Goal: Information Seeking & Learning: Learn about a topic

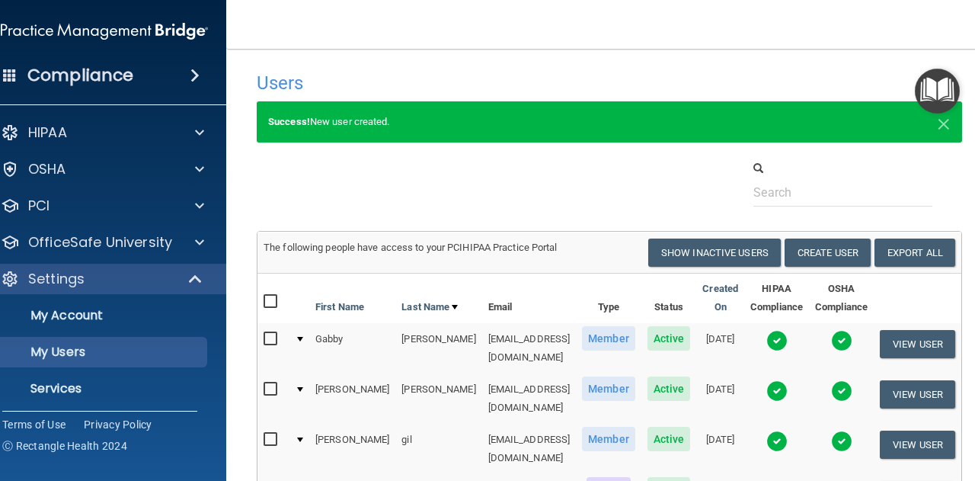
select select "20"
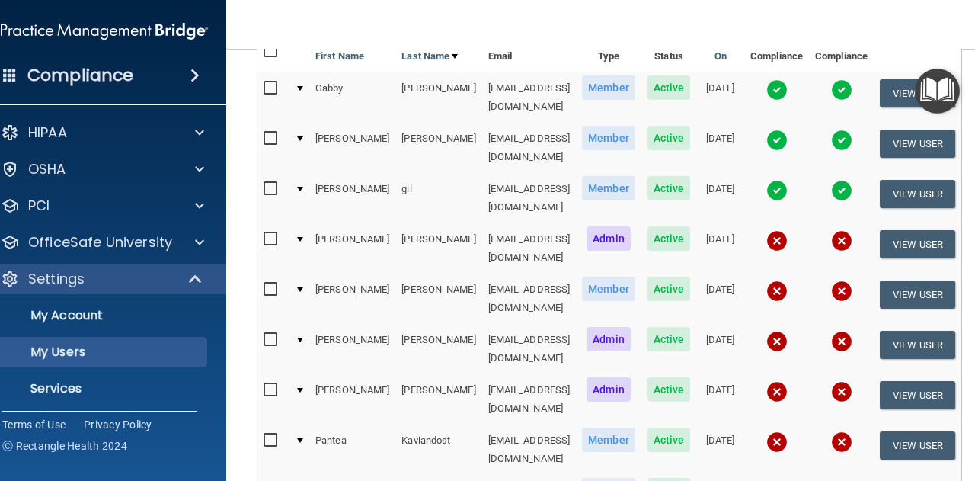
scroll to position [147, 0]
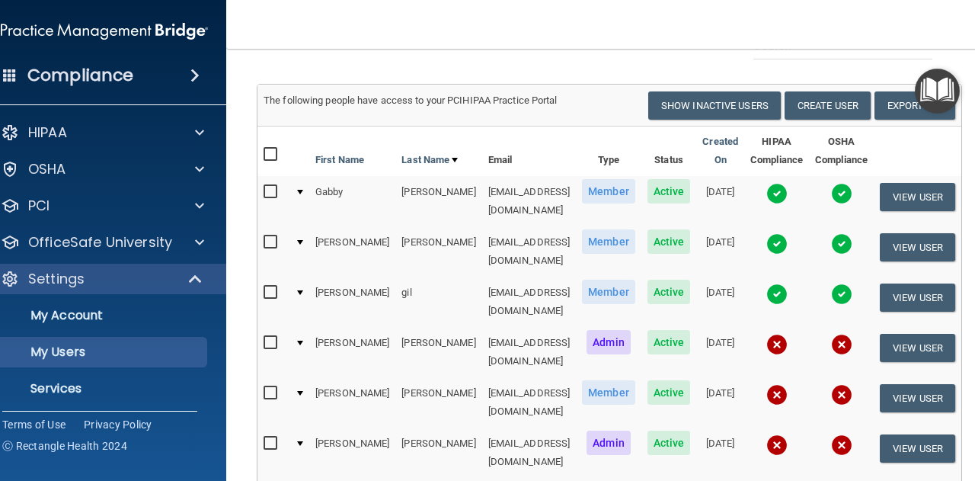
click at [788, 193] on img at bounding box center [776, 193] width 21 height 21
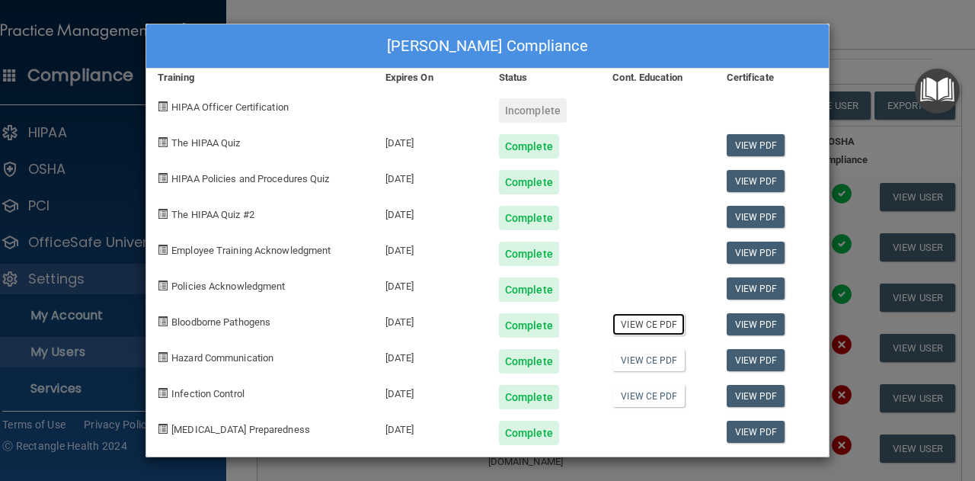
click at [650, 325] on link "View CE PDF" at bounding box center [648, 324] width 72 height 22
click at [650, 360] on link "View CE PDF" at bounding box center [648, 360] width 72 height 22
click at [647, 324] on link "View CE PDF" at bounding box center [648, 324] width 72 height 22
click at [666, 390] on link "View CE PDF" at bounding box center [648, 396] width 72 height 22
click at [751, 141] on link "View PDF" at bounding box center [756, 145] width 59 height 22
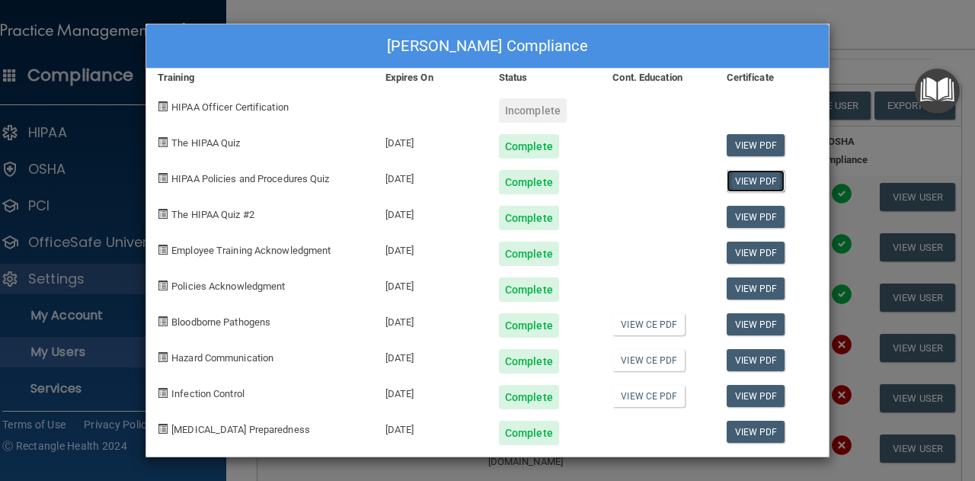
click at [757, 174] on link "View PDF" at bounding box center [756, 181] width 59 height 22
click at [753, 219] on link "View PDF" at bounding box center [756, 217] width 59 height 22
click at [747, 252] on link "View PDF" at bounding box center [756, 252] width 59 height 22
click at [757, 289] on link "View PDF" at bounding box center [756, 288] width 59 height 22
click at [767, 432] on link "View PDF" at bounding box center [756, 431] width 59 height 22
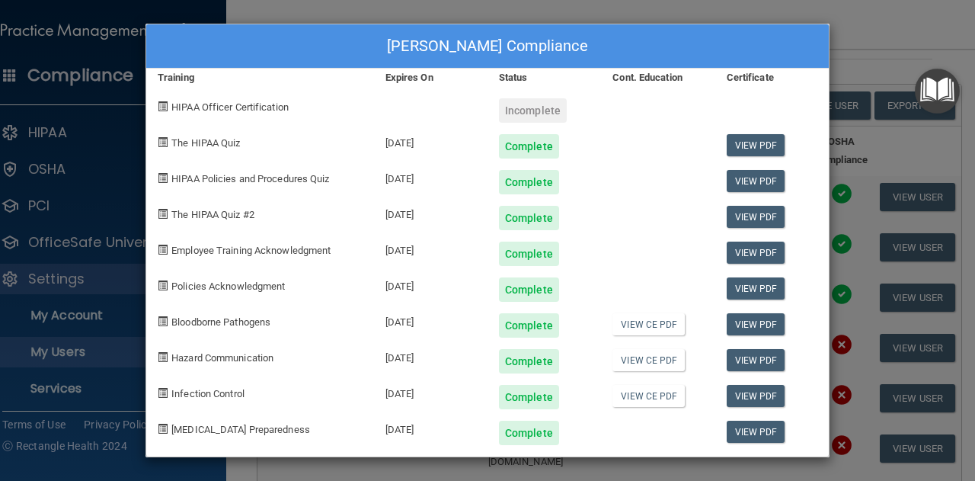
click at [858, 62] on div "[PERSON_NAME] Compliance Training Expires On Status Cont. Education Certificate…" at bounding box center [487, 240] width 975 height 481
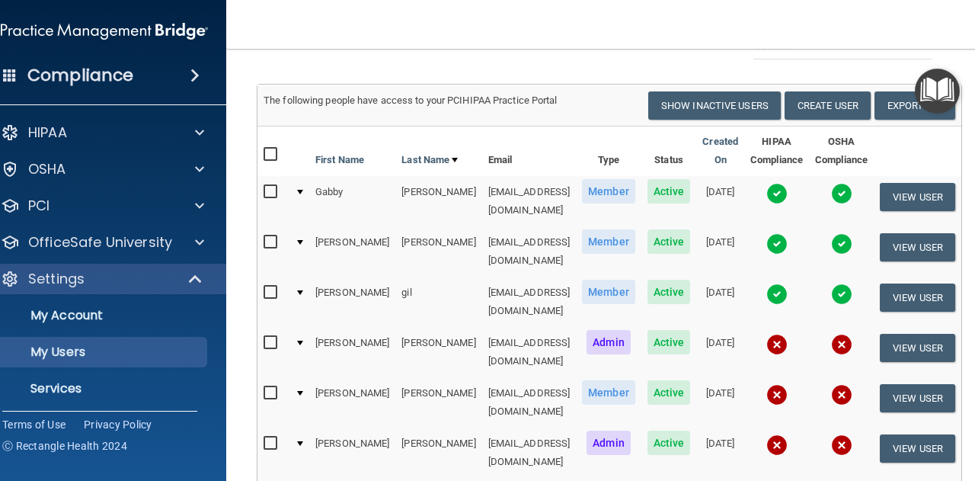
click at [852, 191] on img at bounding box center [841, 193] width 21 height 21
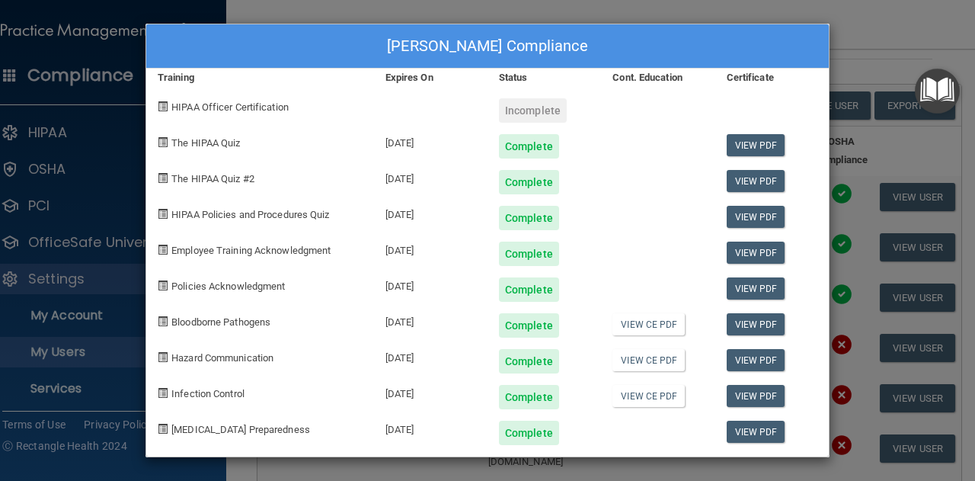
click at [890, 75] on div "[PERSON_NAME] Compliance Training Expires On Status Cont. Education Certificate…" at bounding box center [487, 240] width 975 height 481
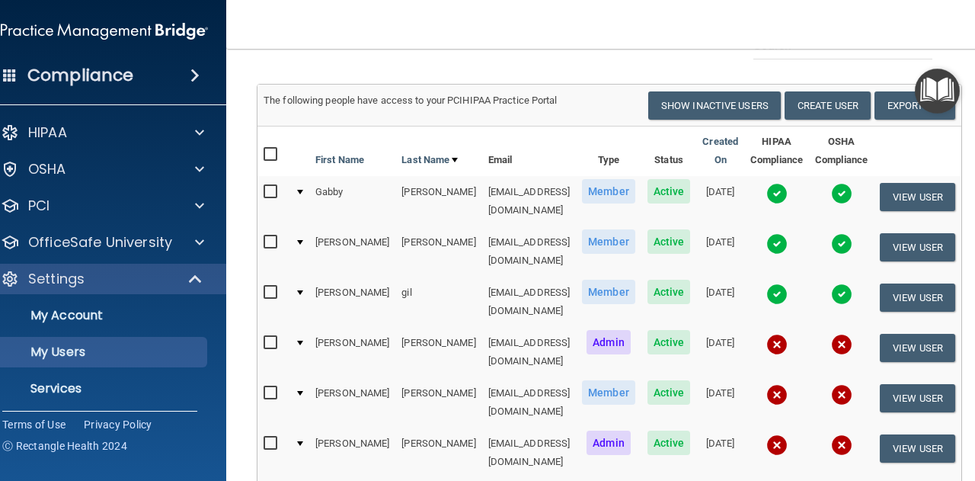
click at [788, 190] on img at bounding box center [776, 193] width 21 height 21
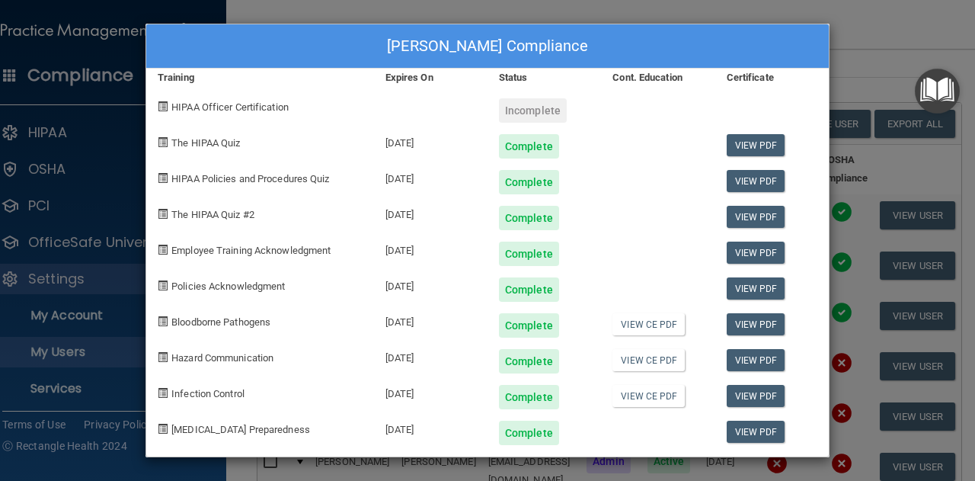
click at [887, 75] on div "[PERSON_NAME] Compliance Training Expires On Status Cont. Education Certificate…" at bounding box center [487, 240] width 975 height 481
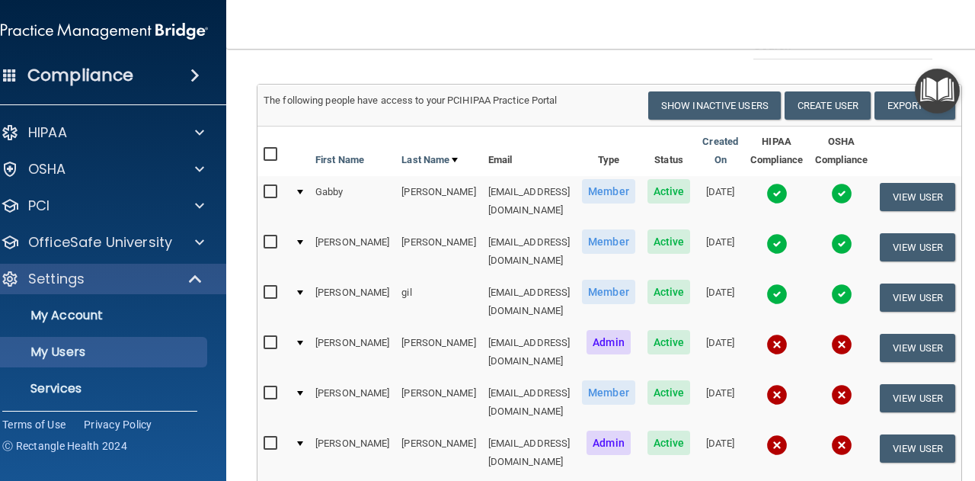
click at [852, 193] on img at bounding box center [841, 193] width 21 height 21
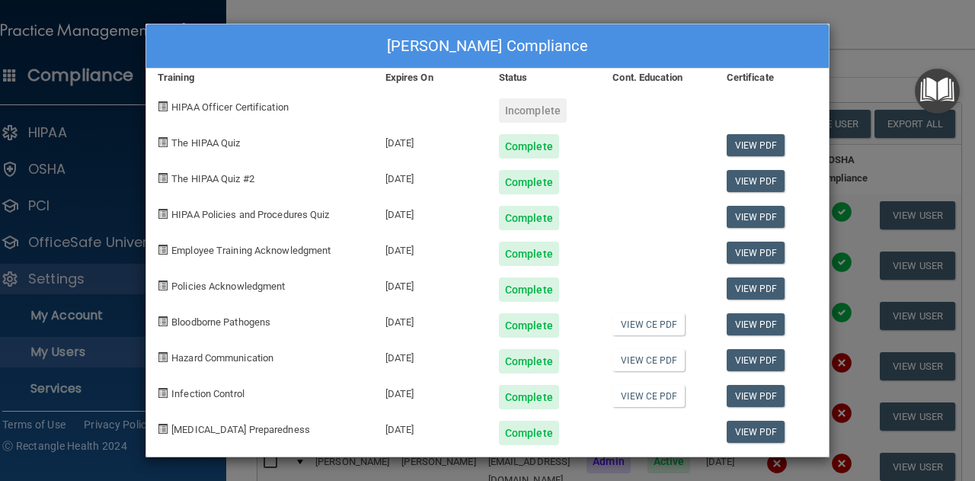
click at [884, 36] on div "[PERSON_NAME] Compliance Training Expires On Status Cont. Education Certificate…" at bounding box center [487, 240] width 975 height 481
